Goal: Information Seeking & Learning: Learn about a topic

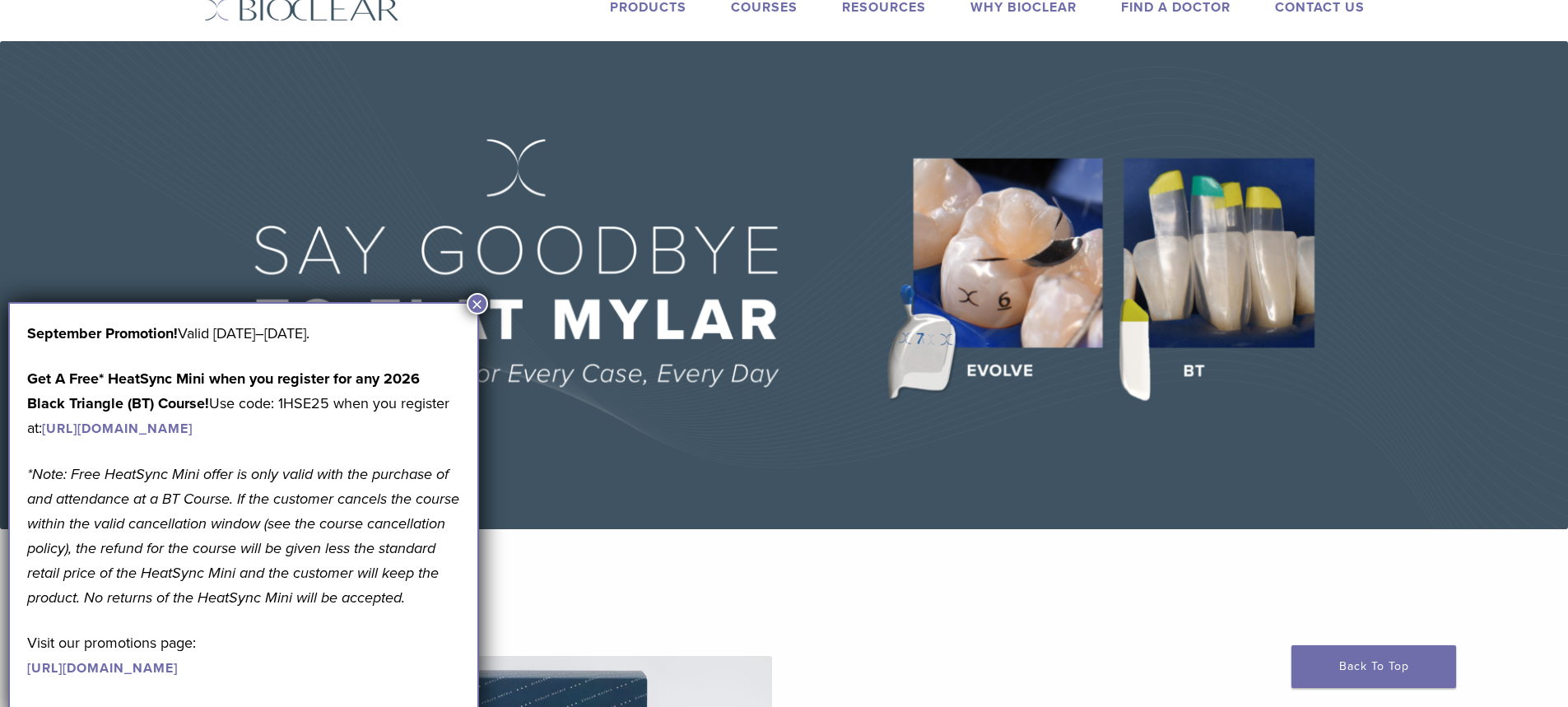
scroll to position [82, 0]
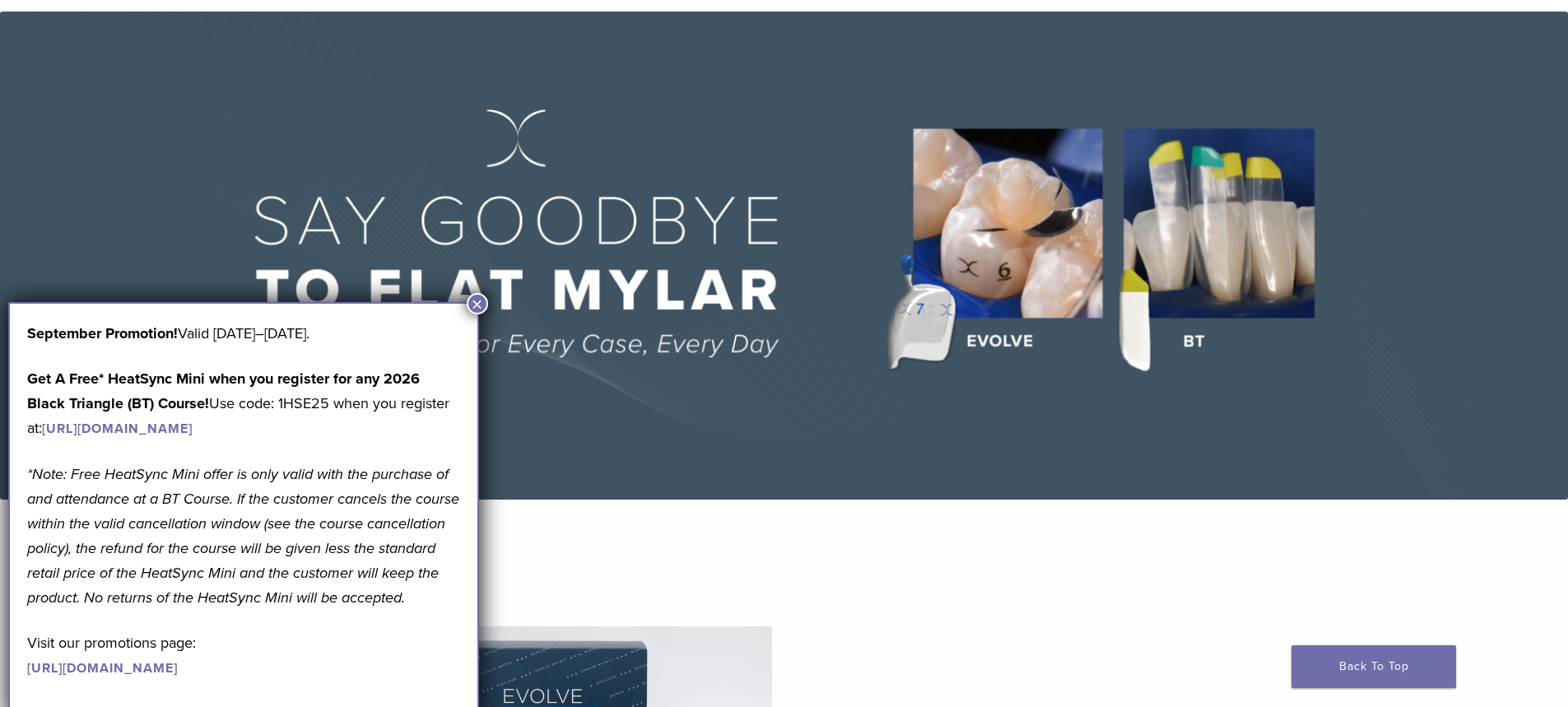
click at [475, 305] on button "×" at bounding box center [477, 303] width 22 height 22
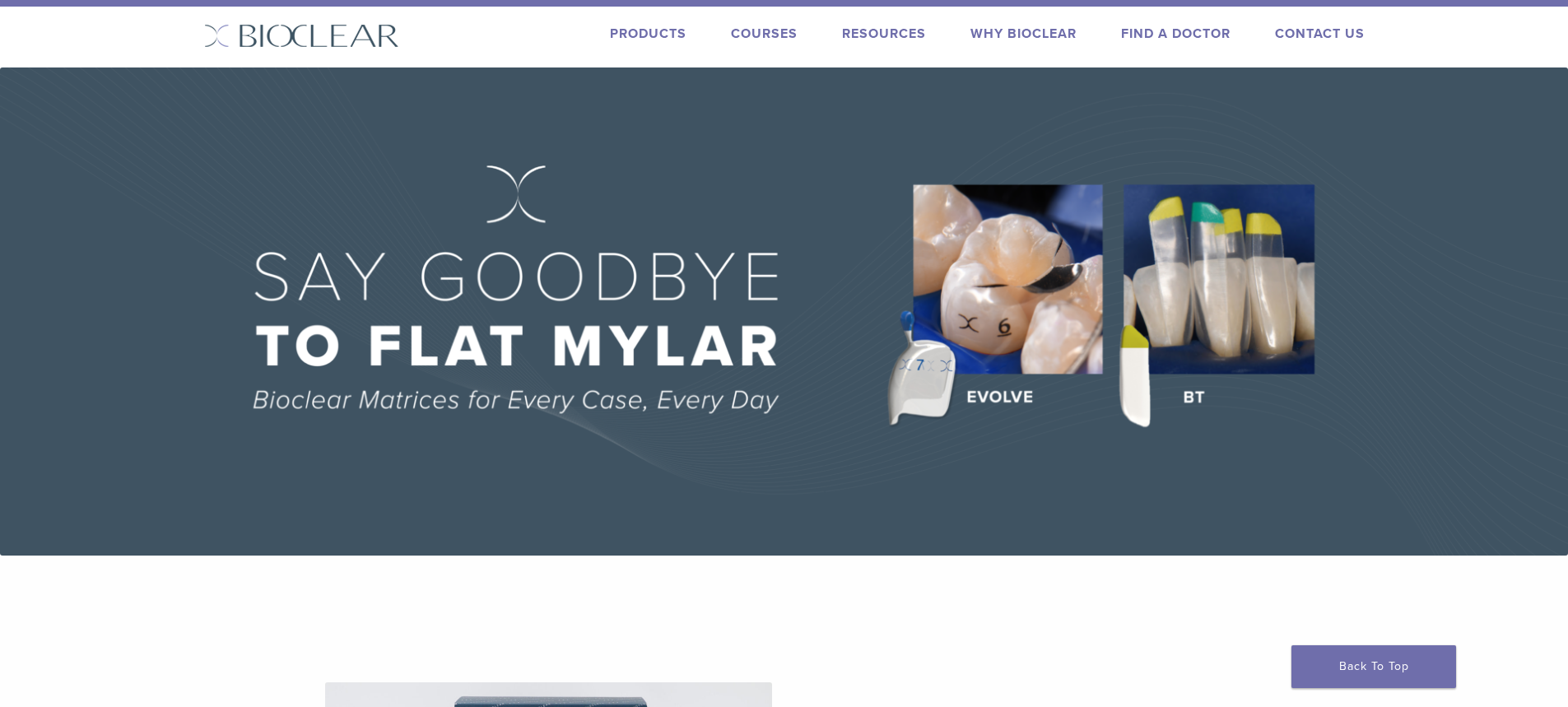
scroll to position [0, 0]
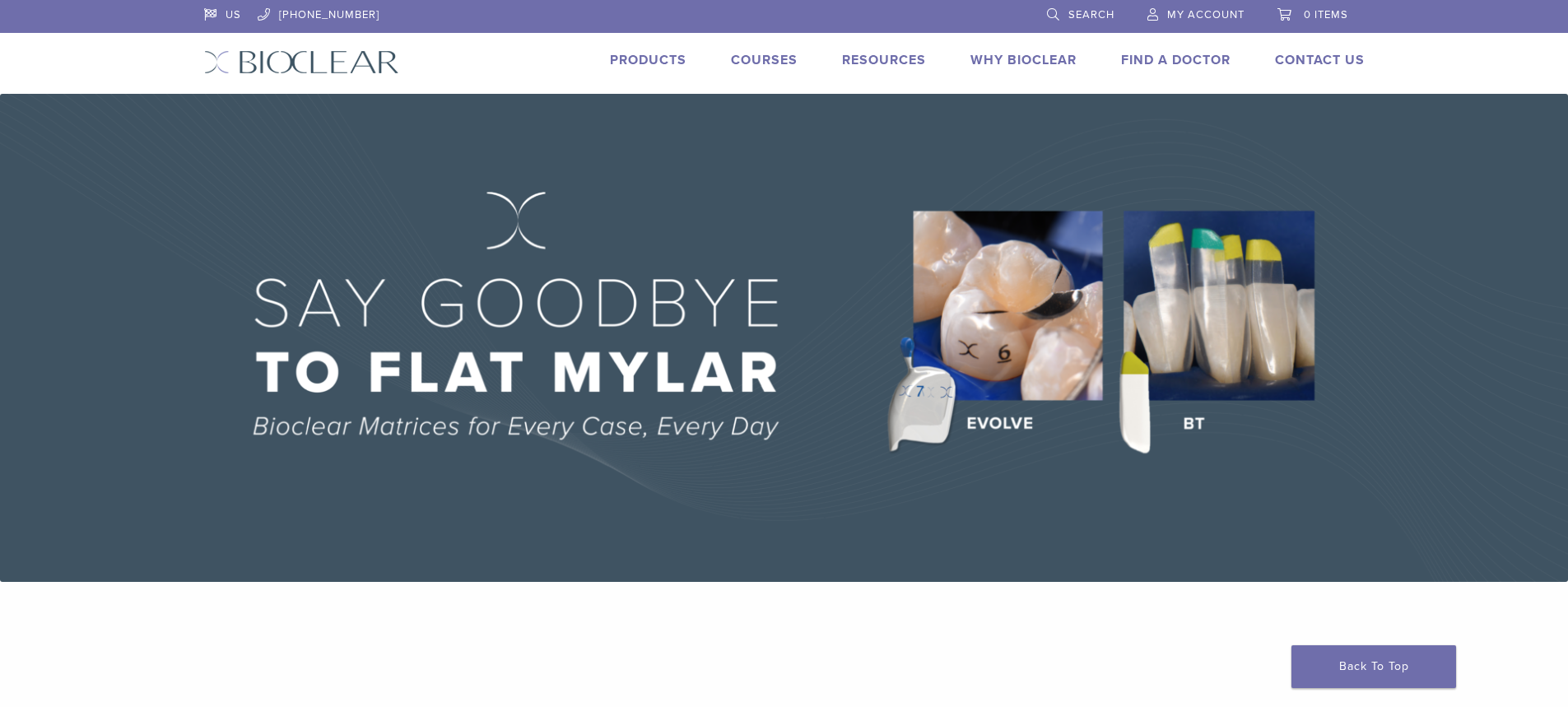
click at [679, 52] on link "Products" at bounding box center [648, 60] width 77 height 16
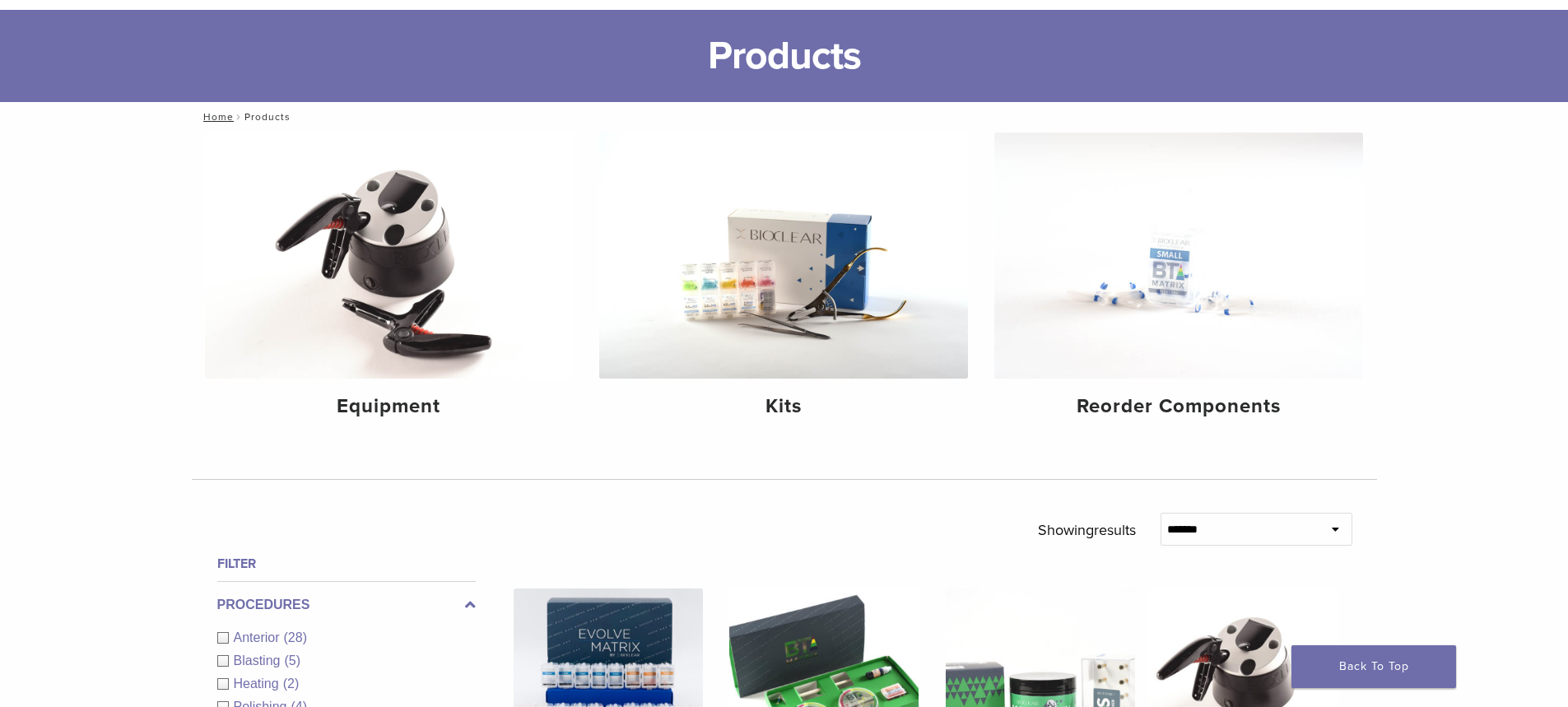
scroll to position [165, 0]
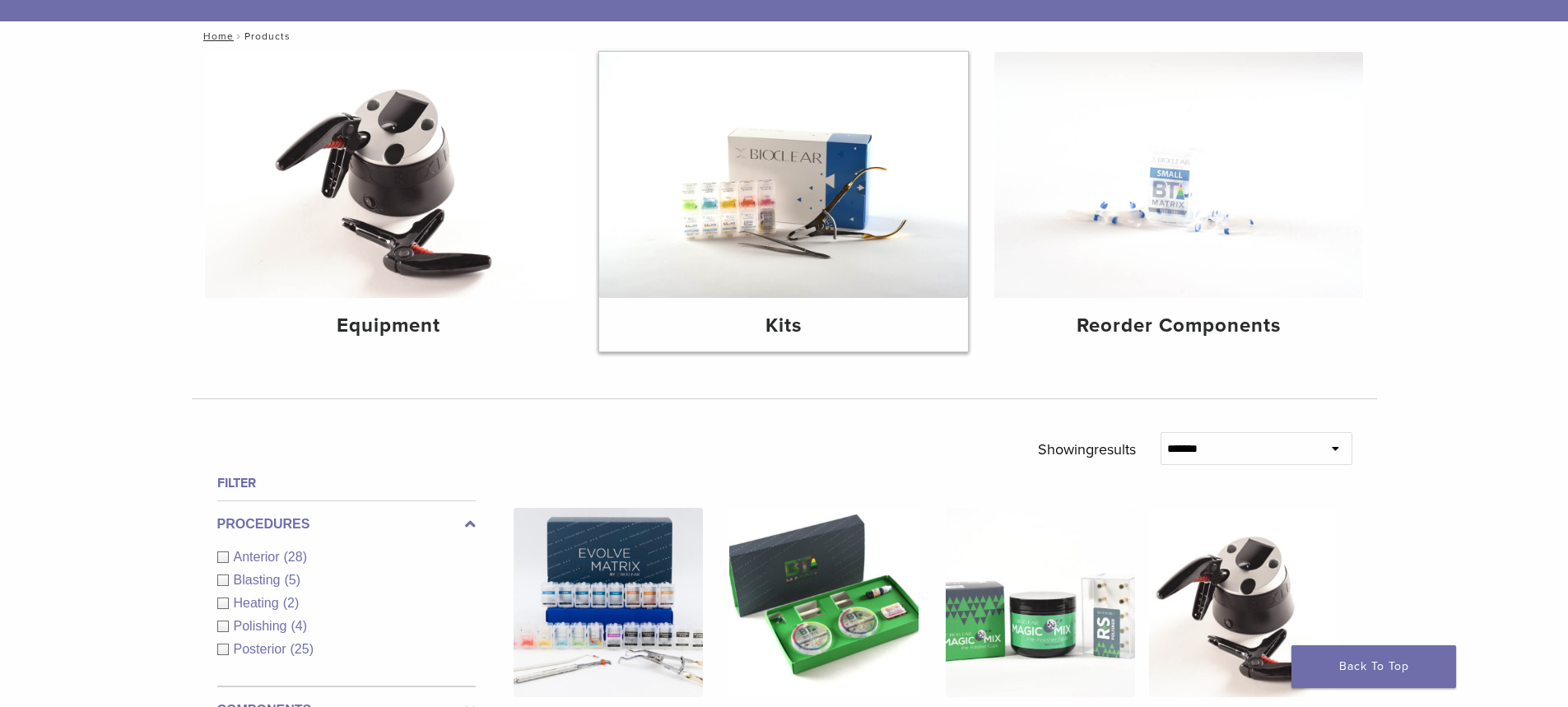
click at [782, 311] on h4 "Kits" at bounding box center [783, 325] width 343 height 29
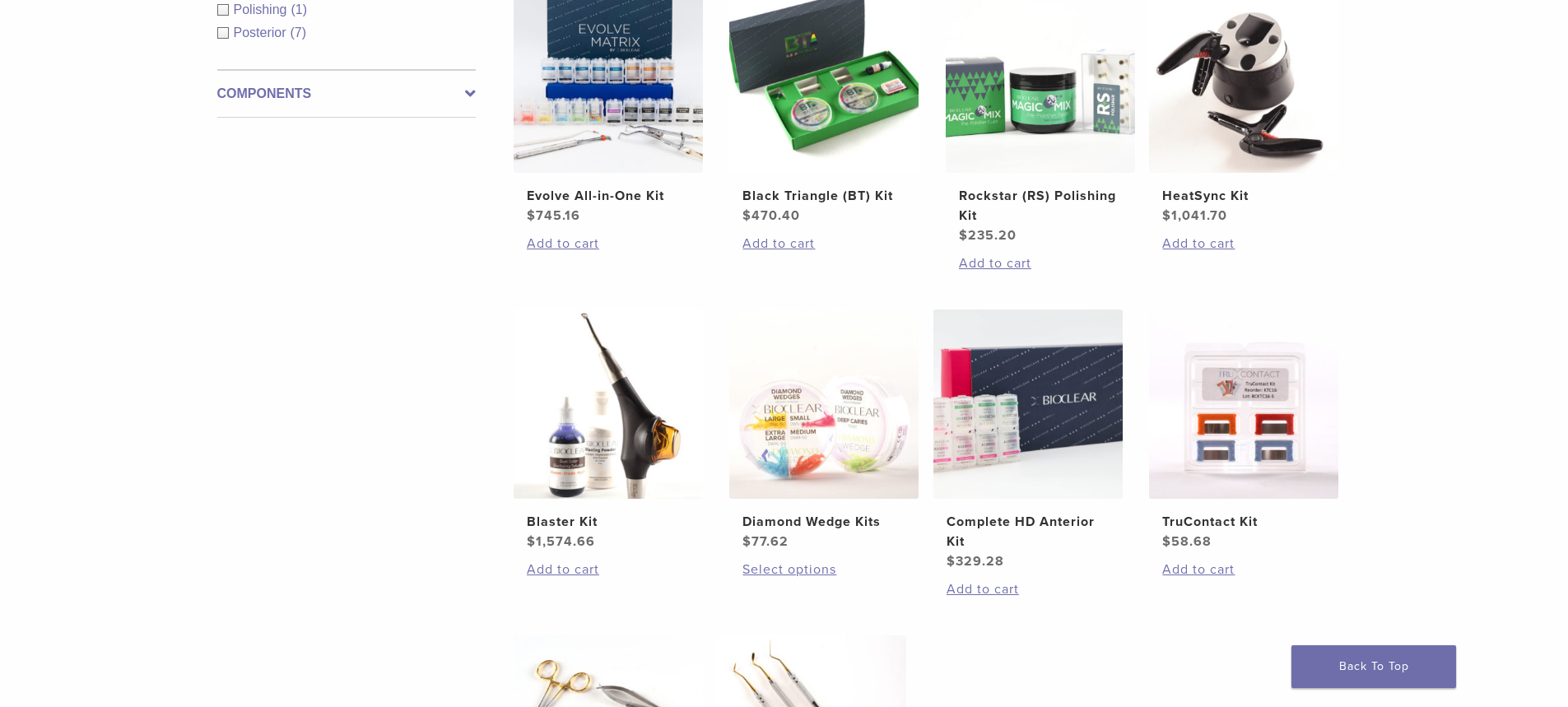
scroll to position [329, 0]
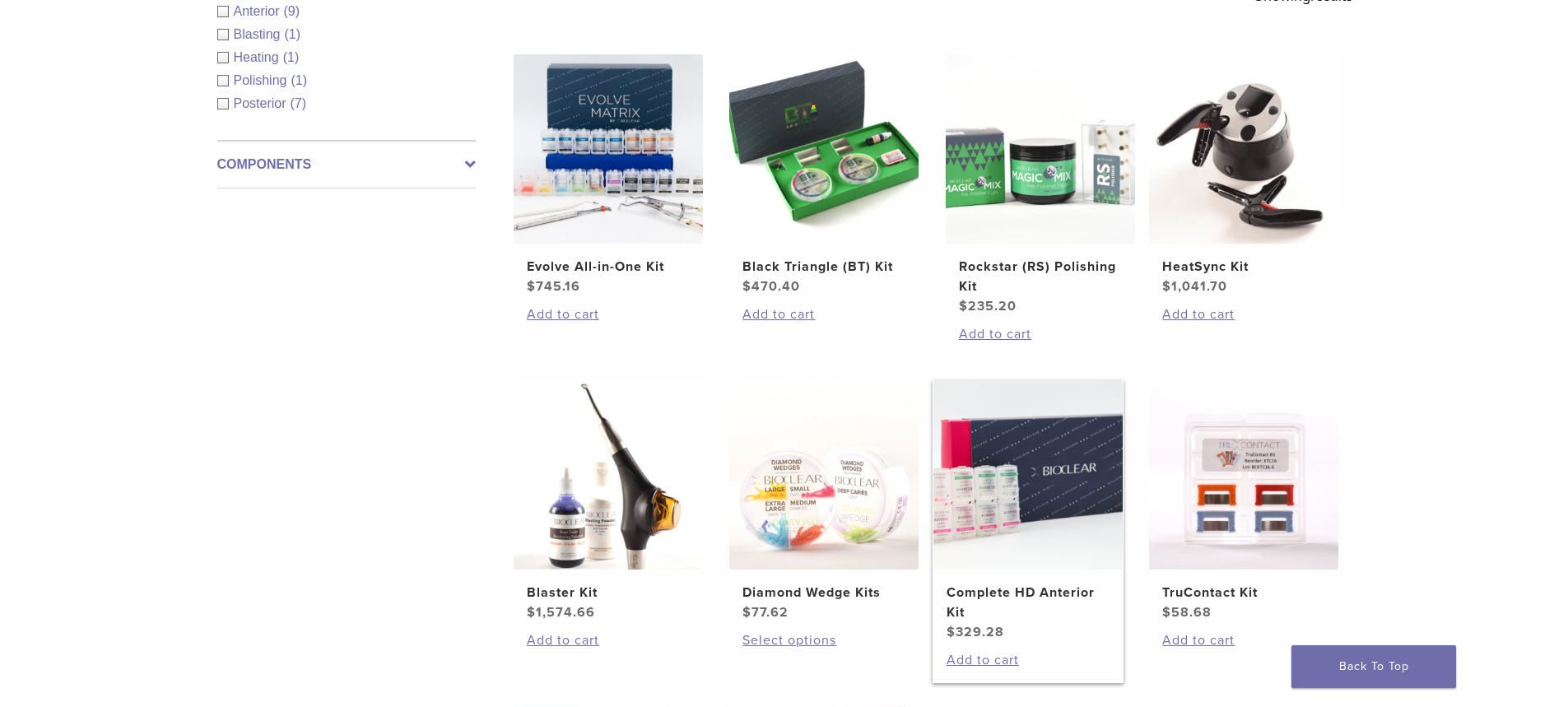
click at [946, 583] on h2 "Complete HD Anterior Kit" at bounding box center [1027, 603] width 163 height 40
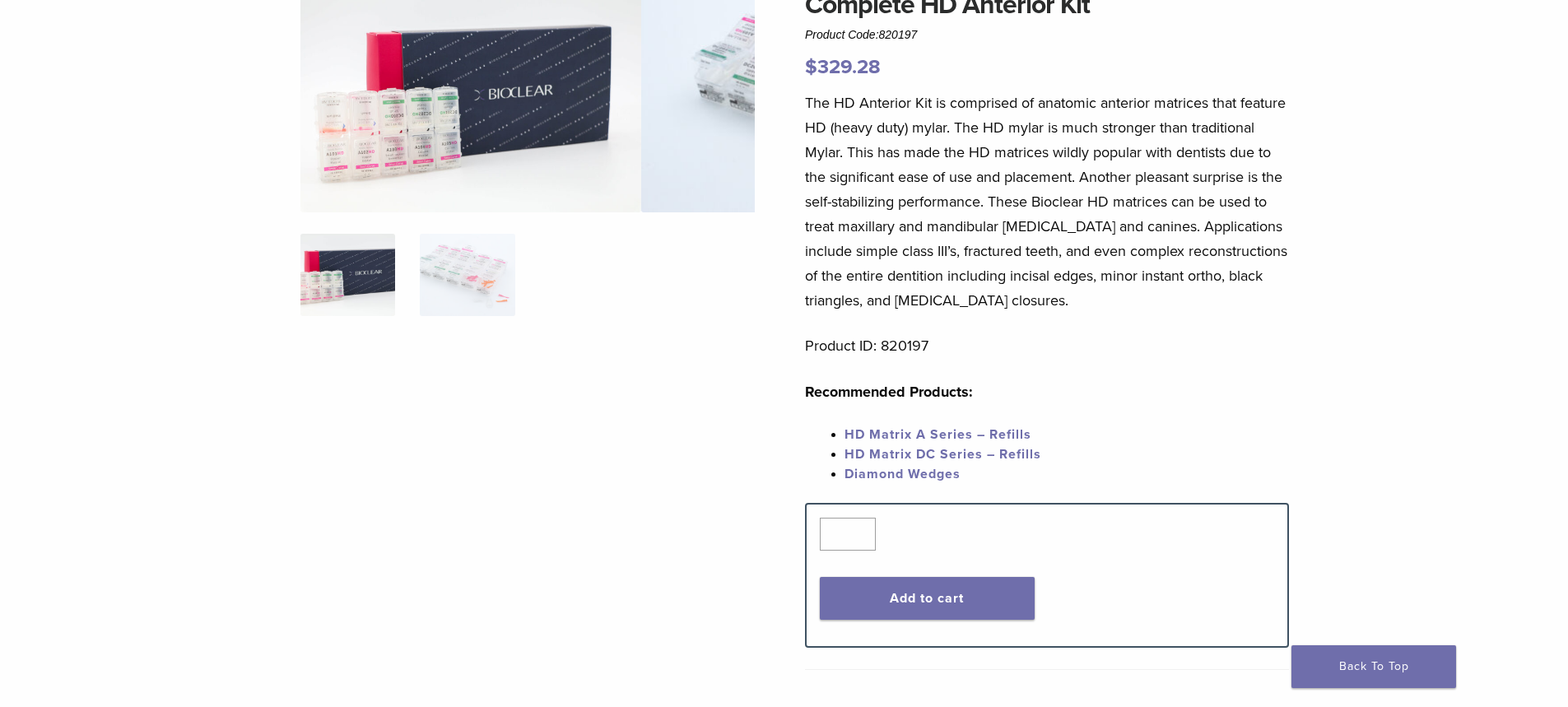
scroll to position [82, 0]
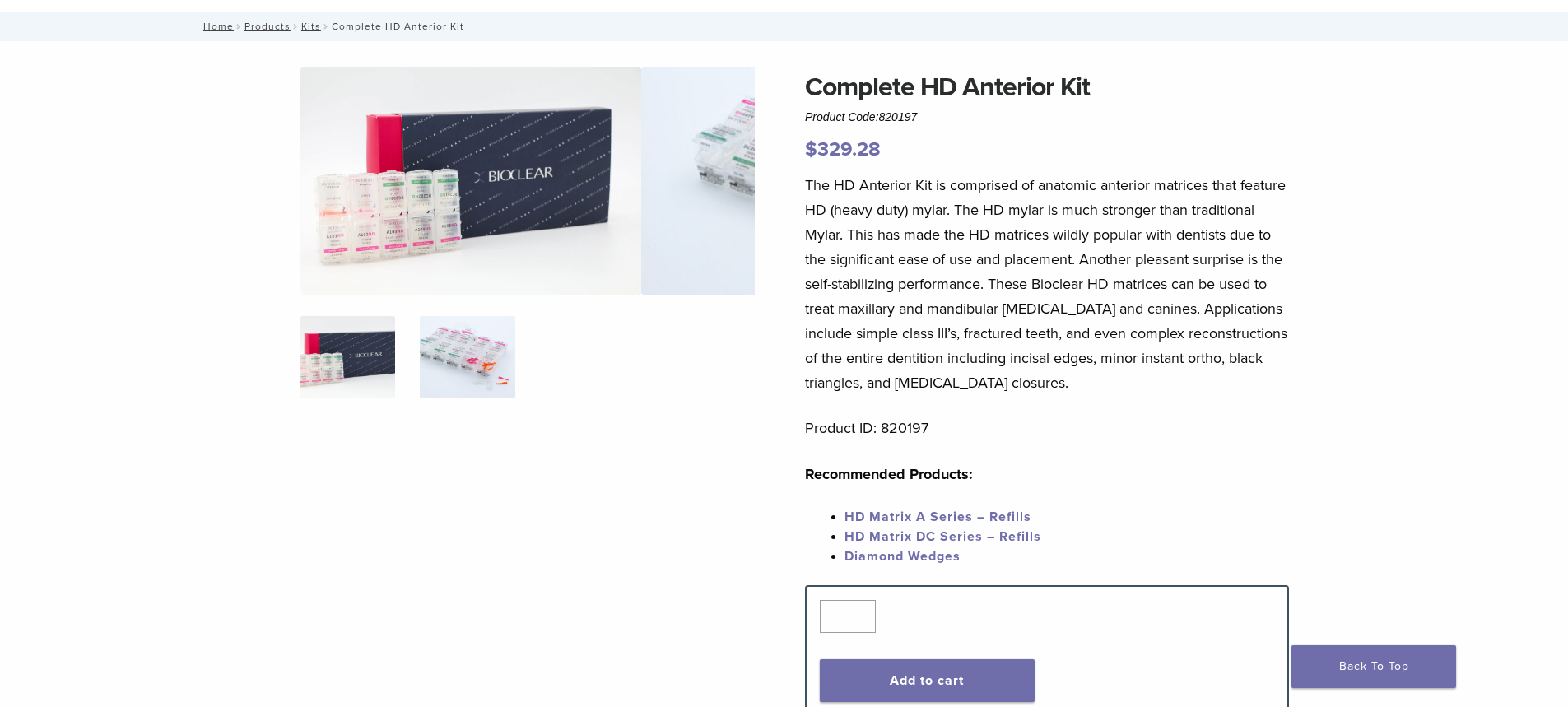
click at [515, 323] on img at bounding box center [467, 357] width 95 height 82
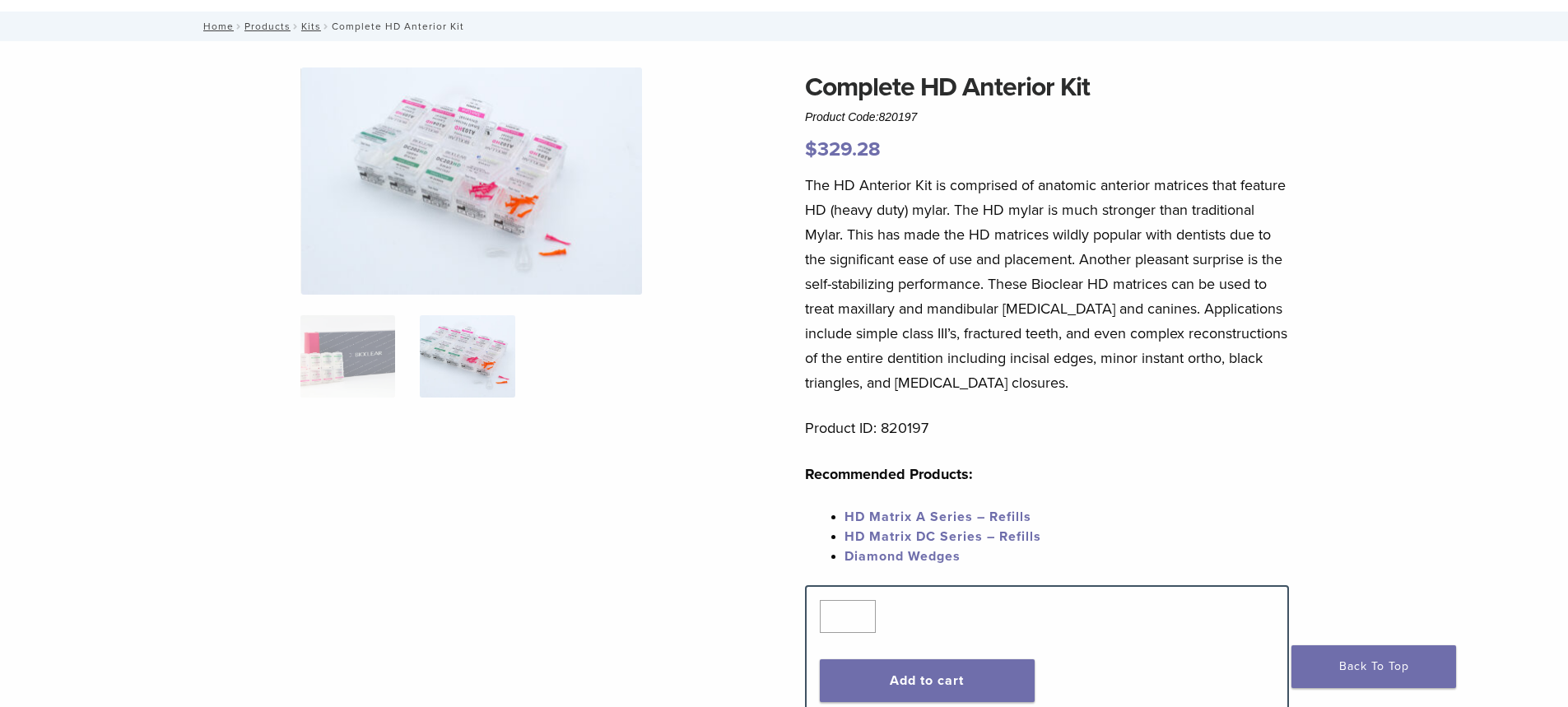
click at [553, 168] on img at bounding box center [471, 180] width 341 height 227
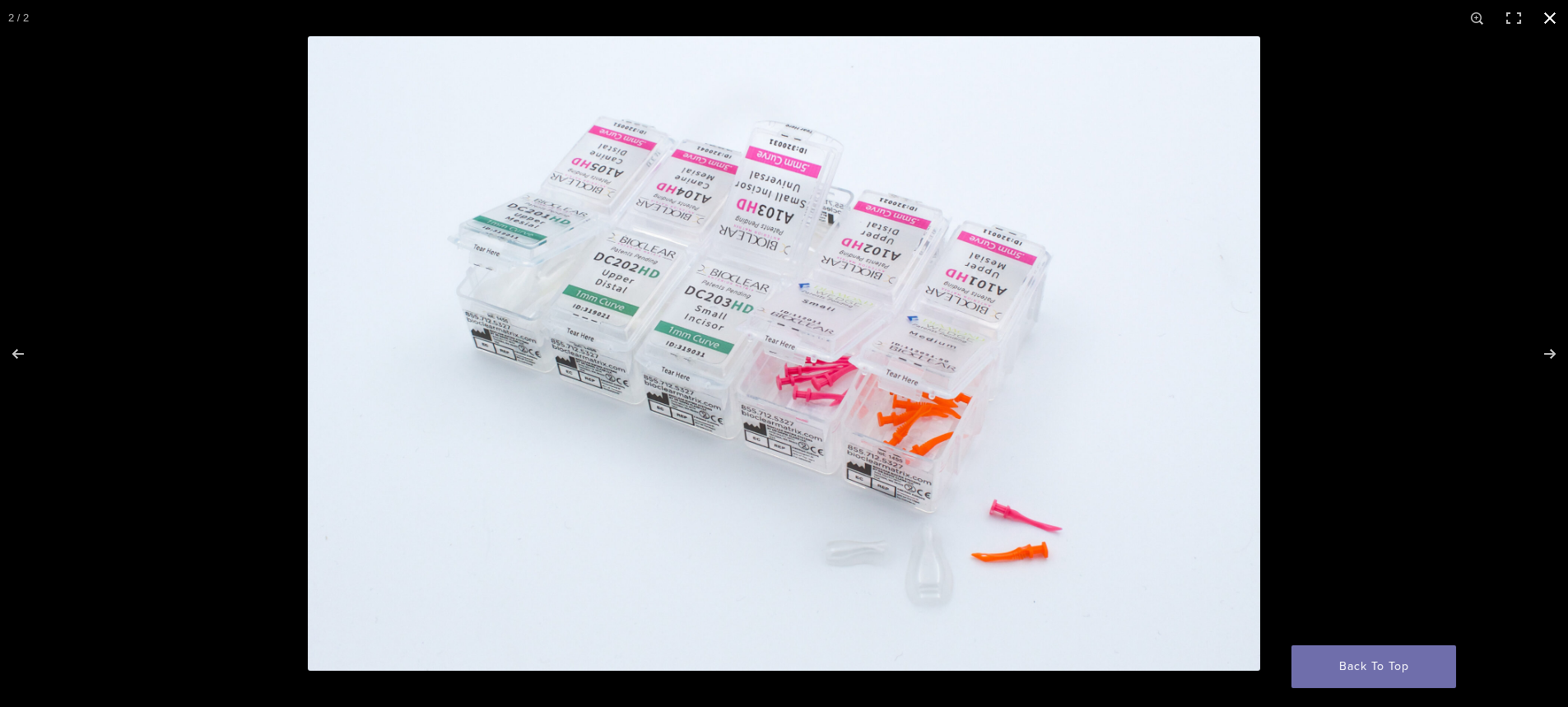
click at [1546, 19] on button "Close (Esc)" at bounding box center [1550, 18] width 36 height 36
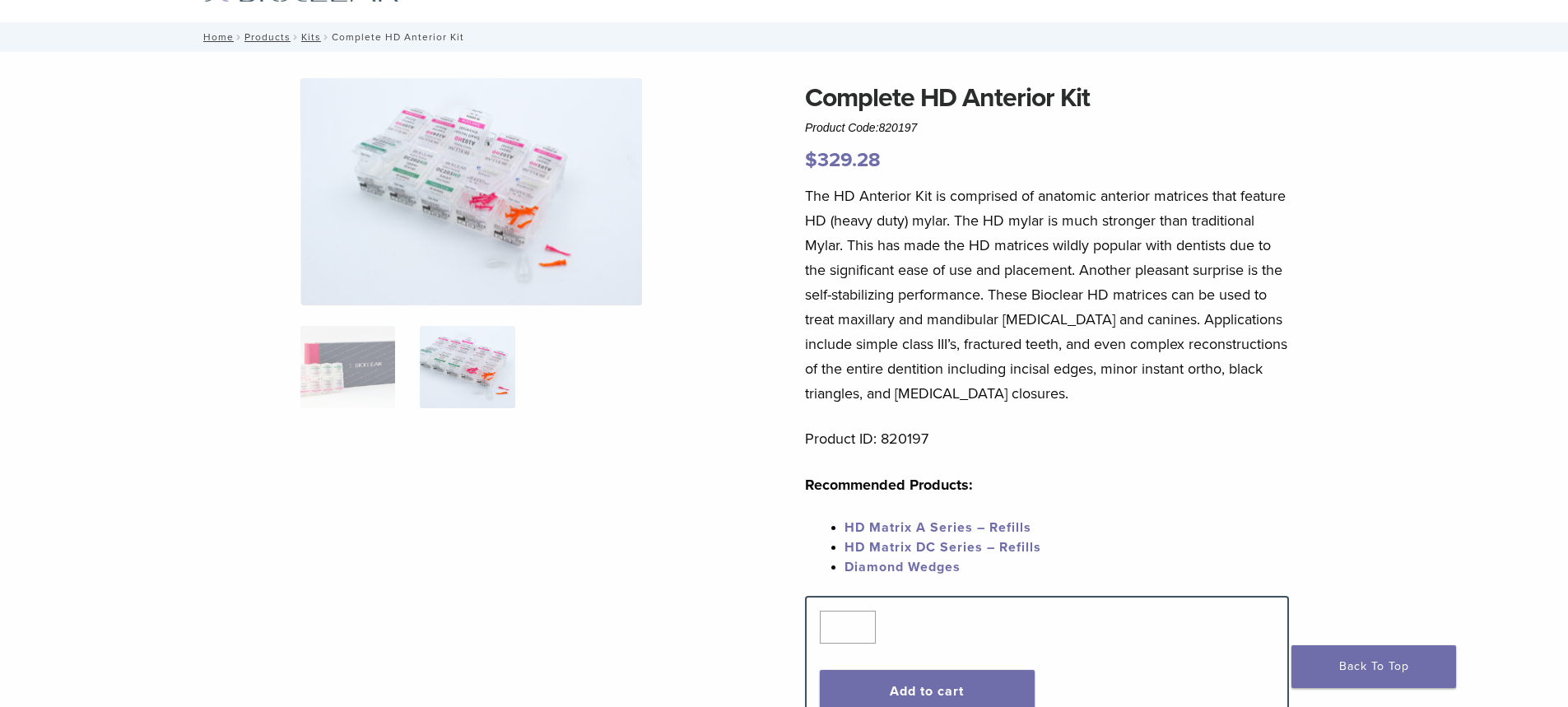
scroll to position [0, 0]
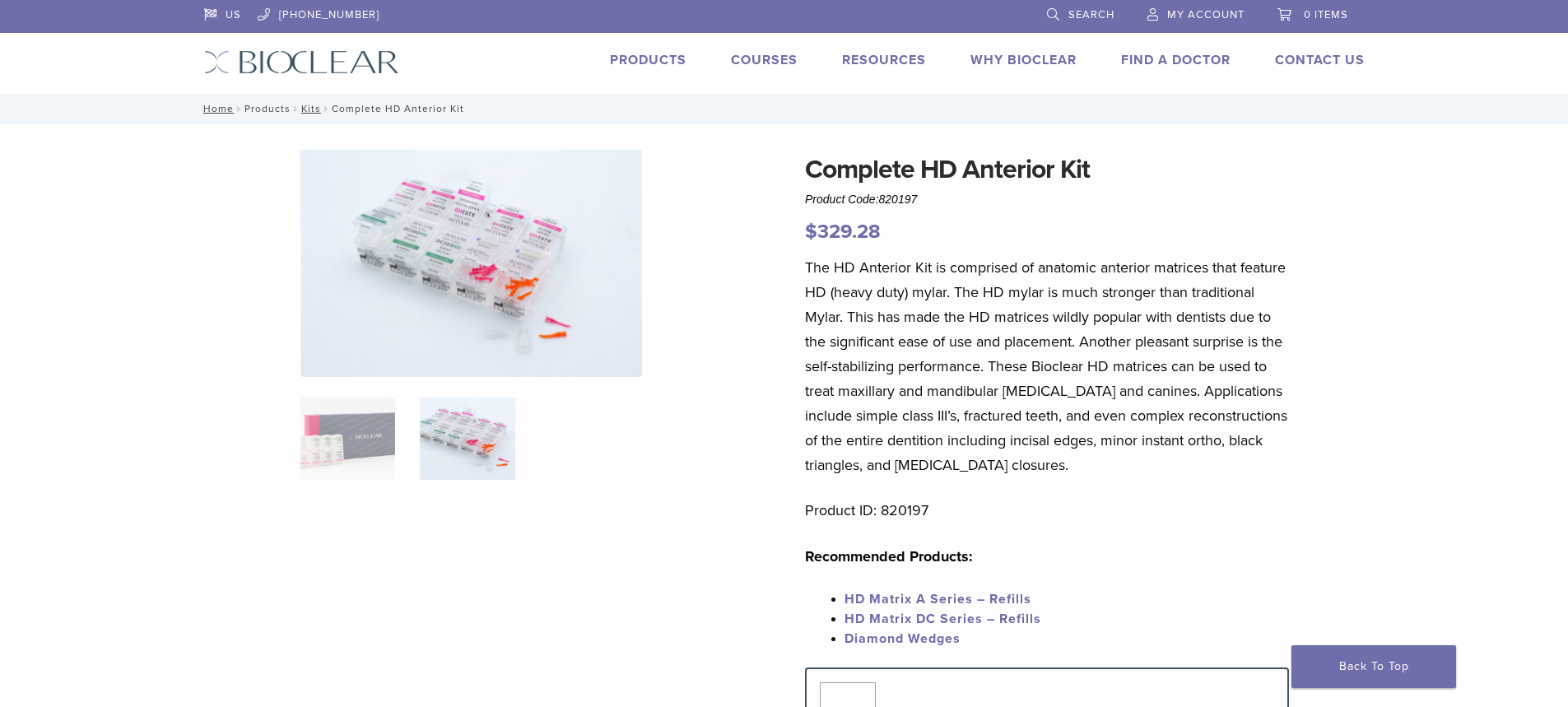
click at [290, 103] on link "Products" at bounding box center [267, 108] width 46 height 11
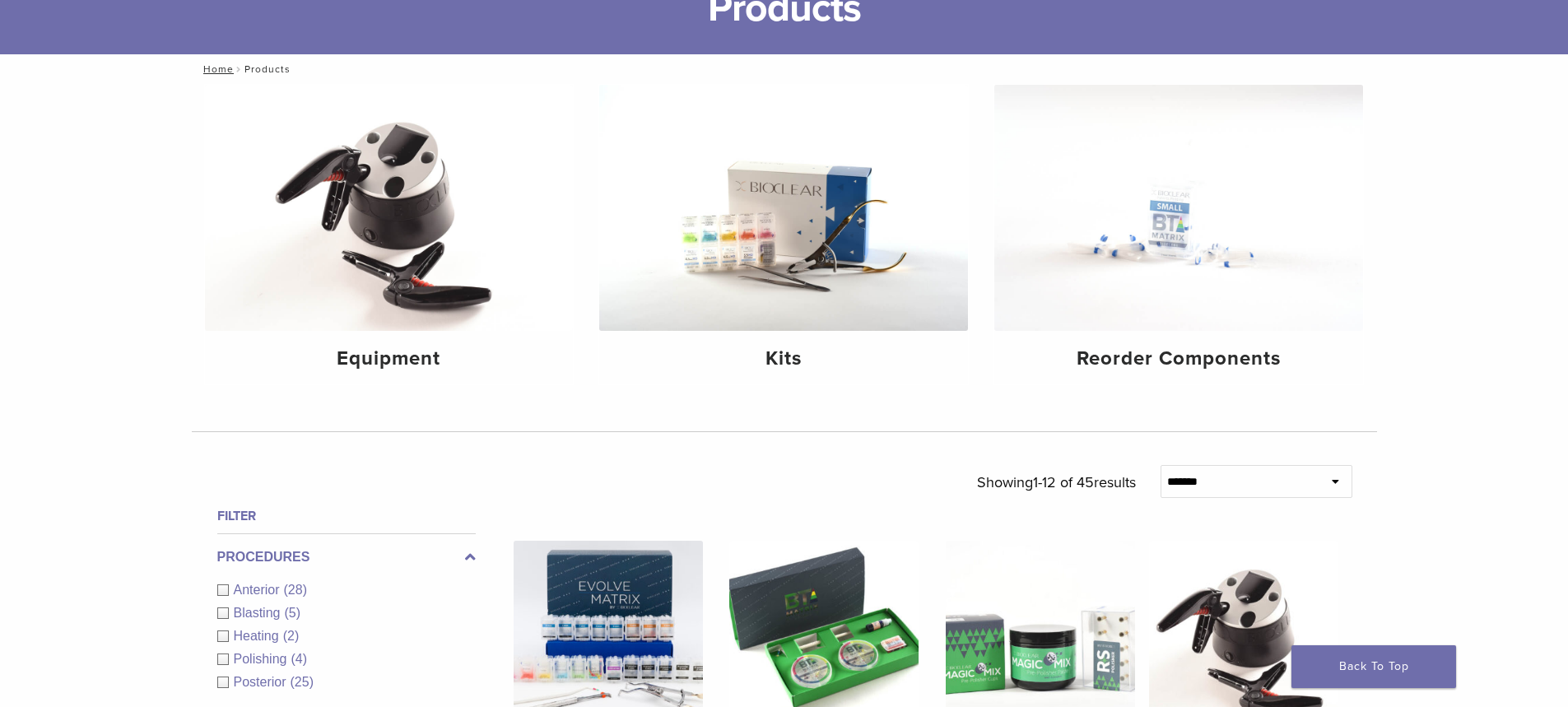
scroll to position [165, 0]
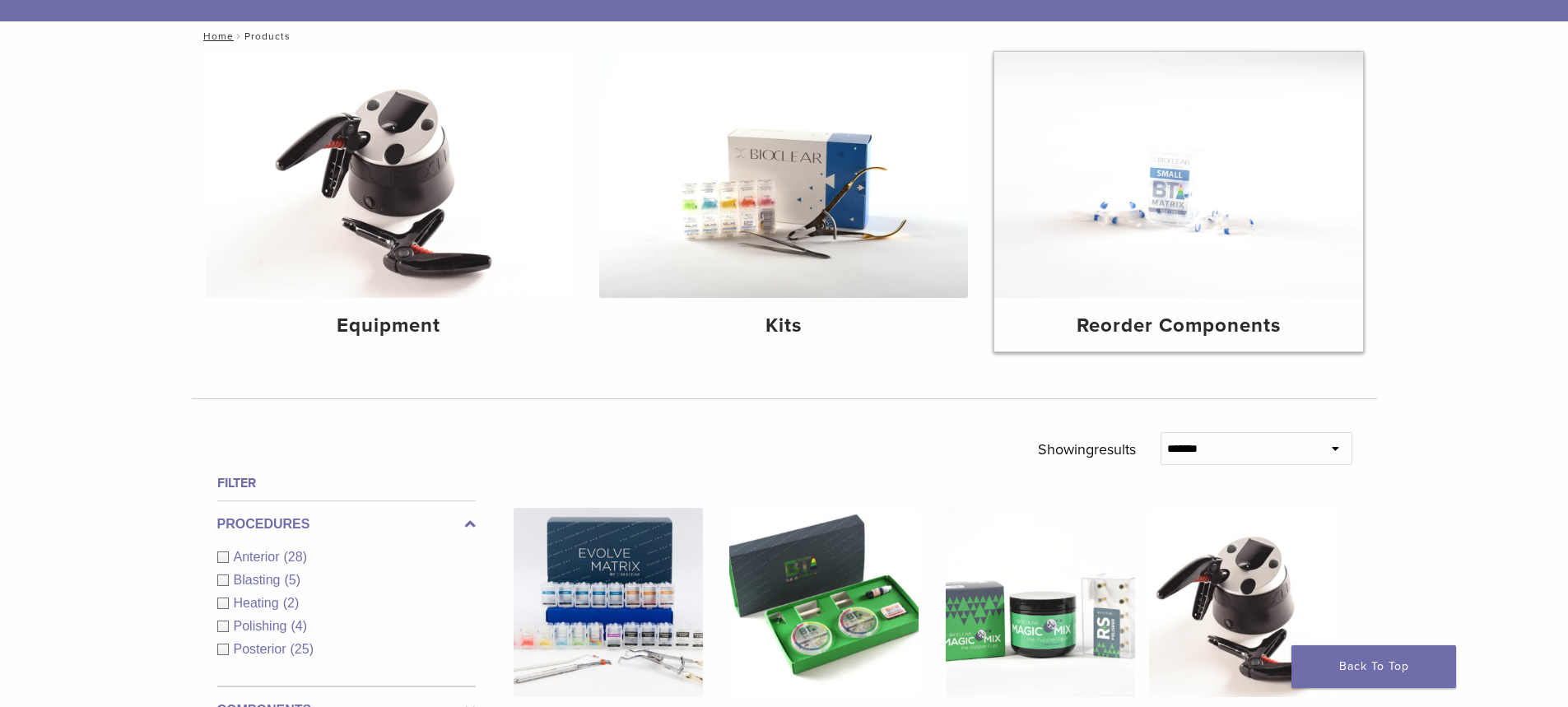
click at [1139, 311] on h4 "Reorder Components" at bounding box center [1179, 325] width 343 height 29
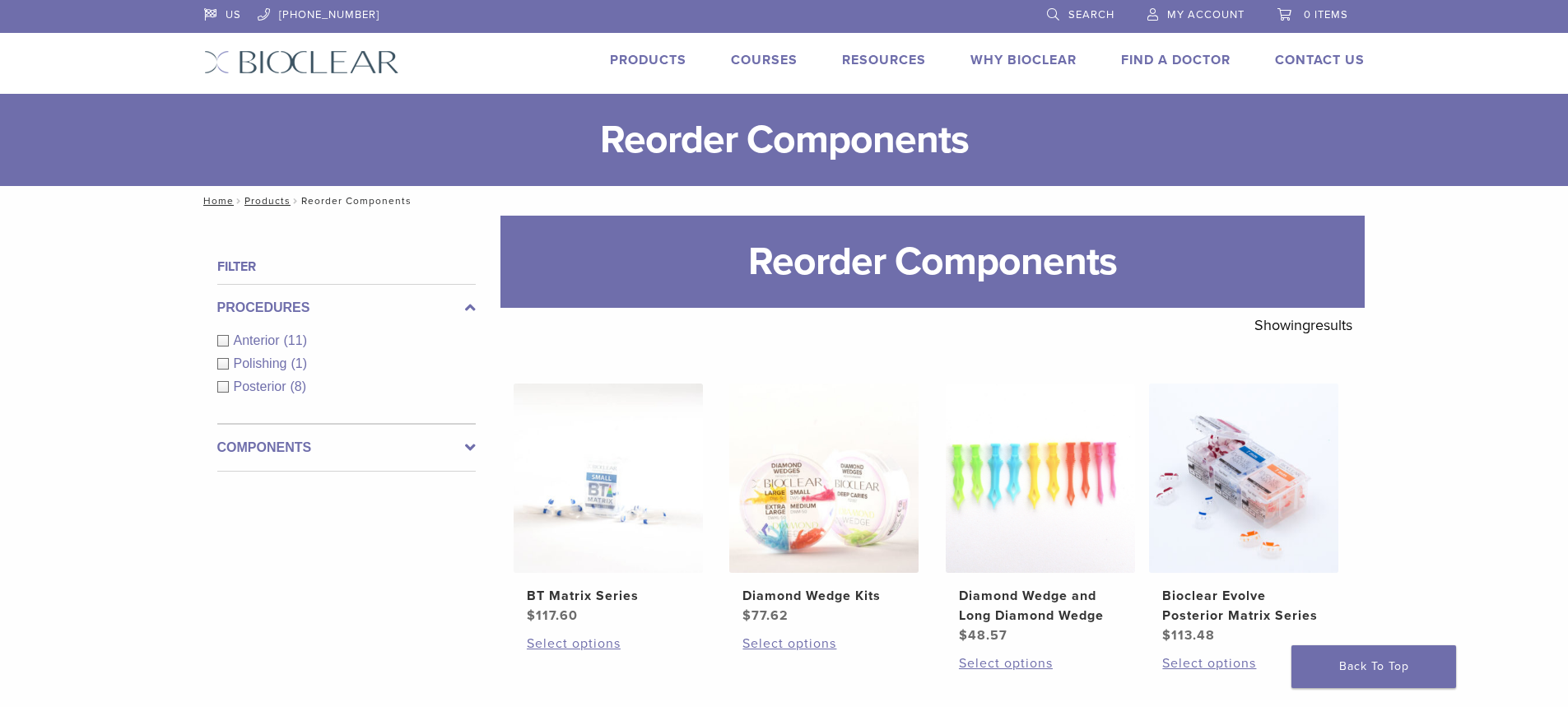
click at [661, 57] on link "Products" at bounding box center [648, 60] width 77 height 16
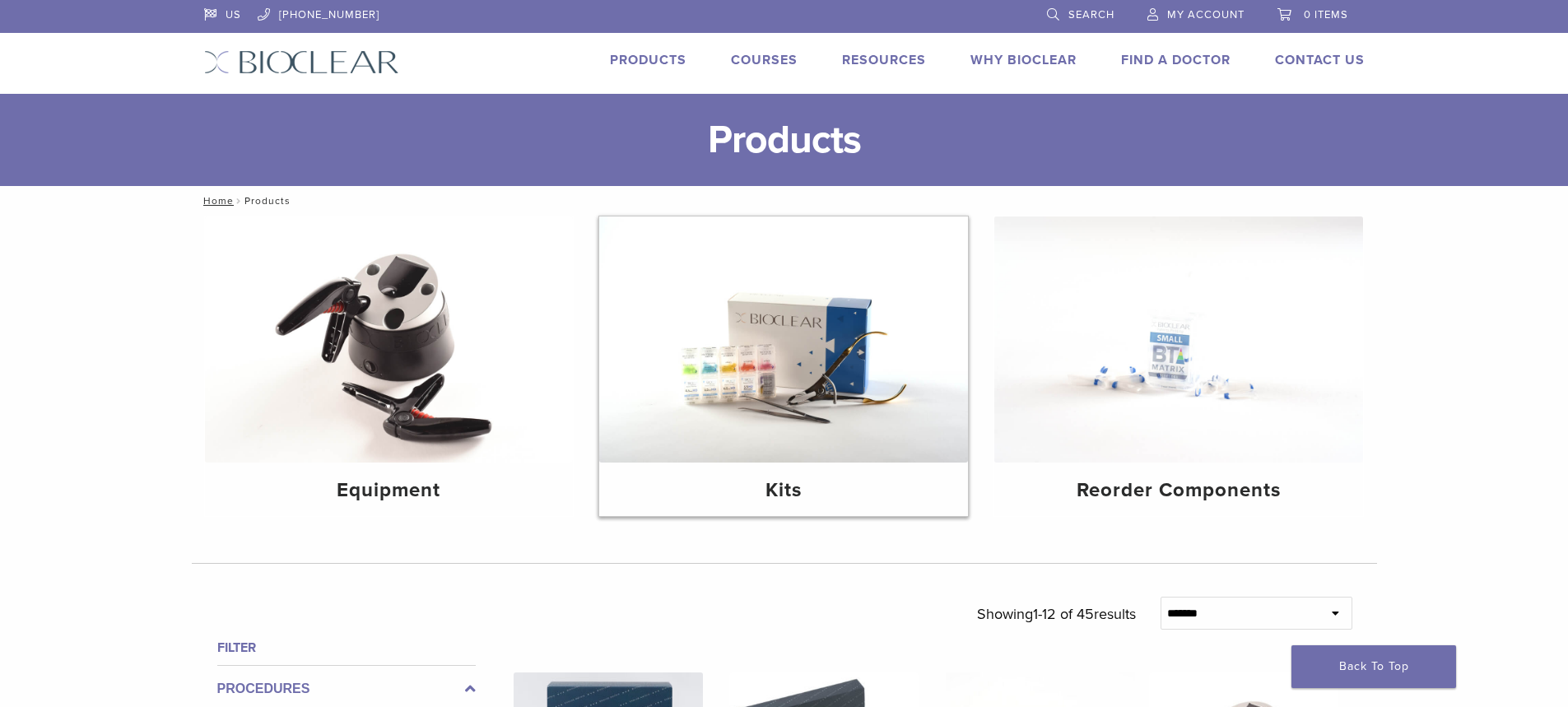
click at [765, 476] on h4 "Kits" at bounding box center [783, 490] width 343 height 29
